Goal: Check status: Check status

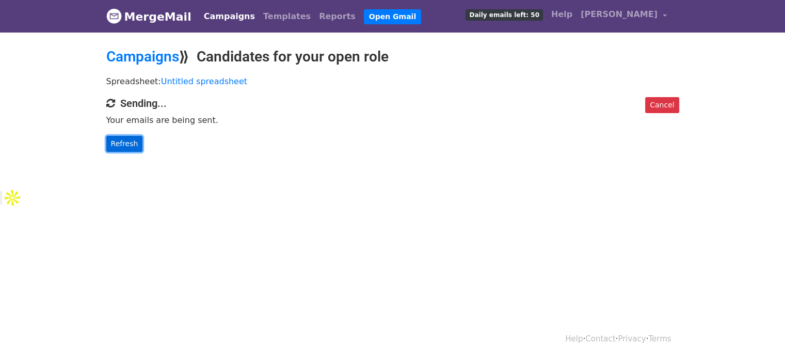
click at [130, 140] on link "Refresh" at bounding box center [124, 144] width 37 height 16
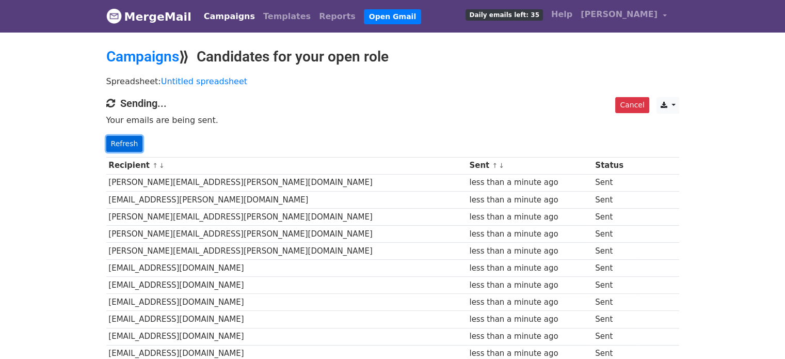
click at [134, 148] on link "Refresh" at bounding box center [124, 144] width 37 height 16
click at [132, 145] on link "Refresh" at bounding box center [124, 144] width 37 height 16
click at [127, 140] on link "Refresh" at bounding box center [124, 144] width 37 height 16
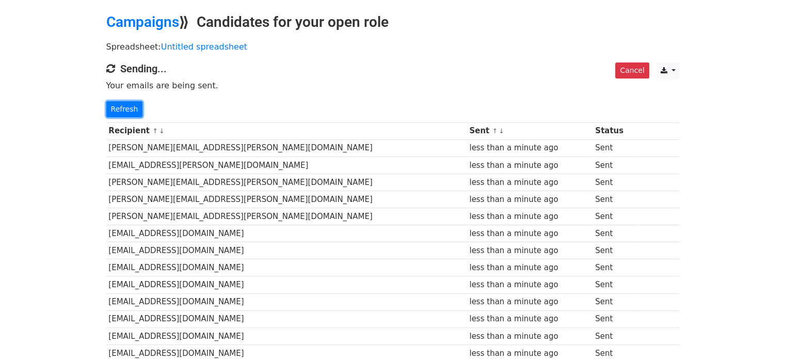
scroll to position [157, 0]
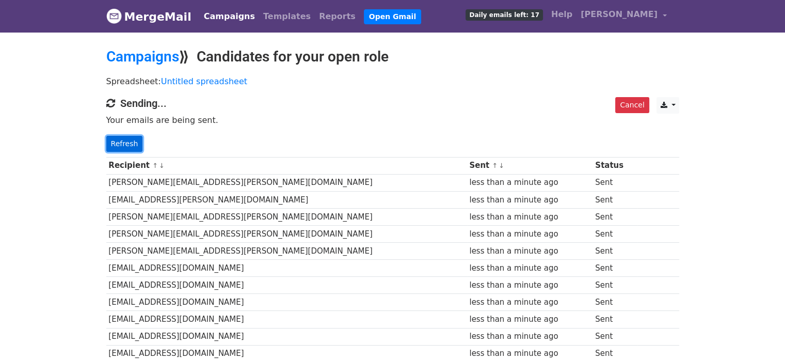
click at [132, 140] on link "Refresh" at bounding box center [124, 144] width 37 height 16
click at [132, 137] on link "Refresh" at bounding box center [124, 144] width 37 height 16
